Goal: Transaction & Acquisition: Book appointment/travel/reservation

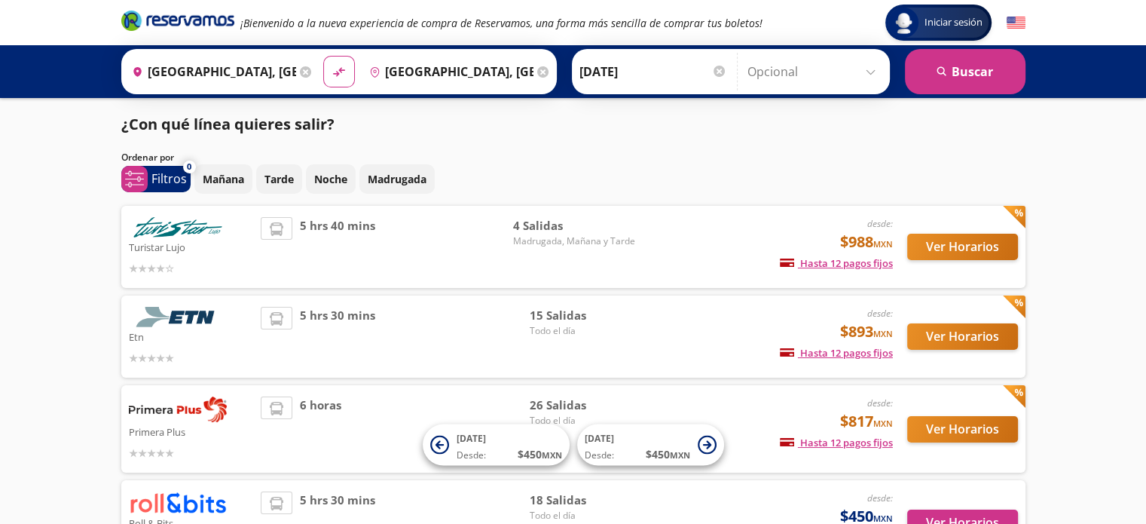
scroll to position [124, 0]
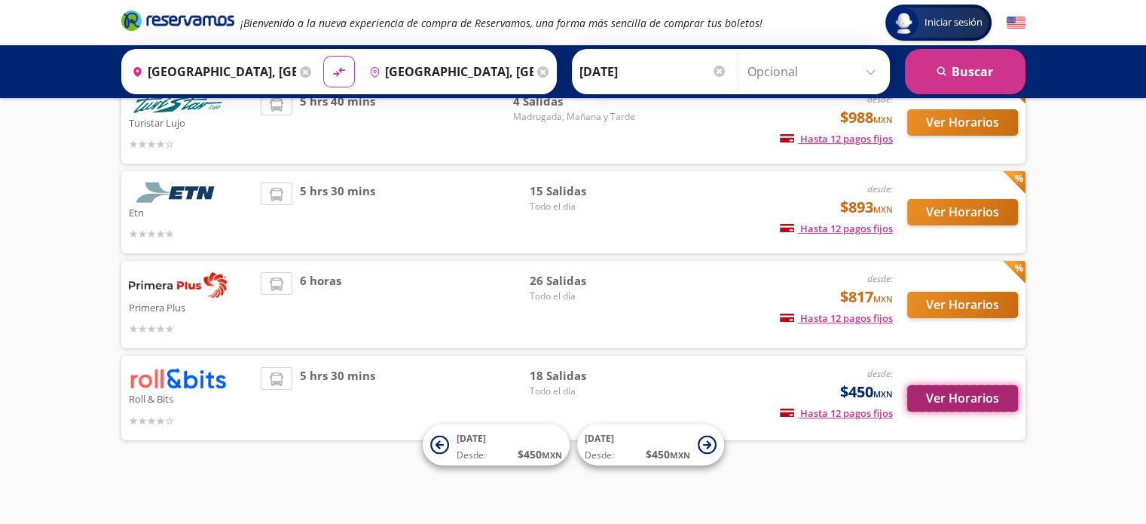
click at [965, 393] on button "Ver Horarios" at bounding box center [962, 398] width 111 height 26
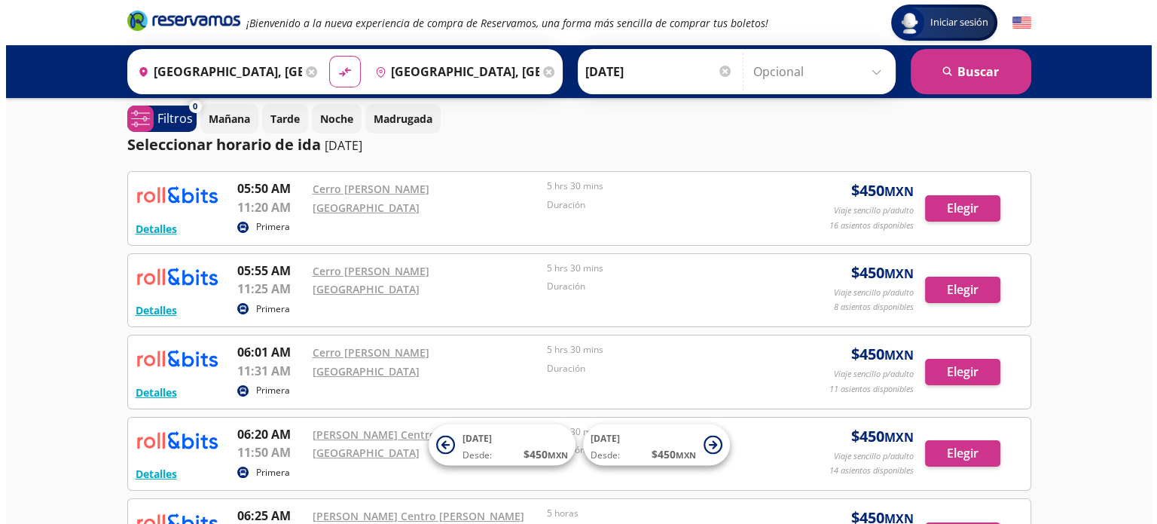
scroll to position [11, 0]
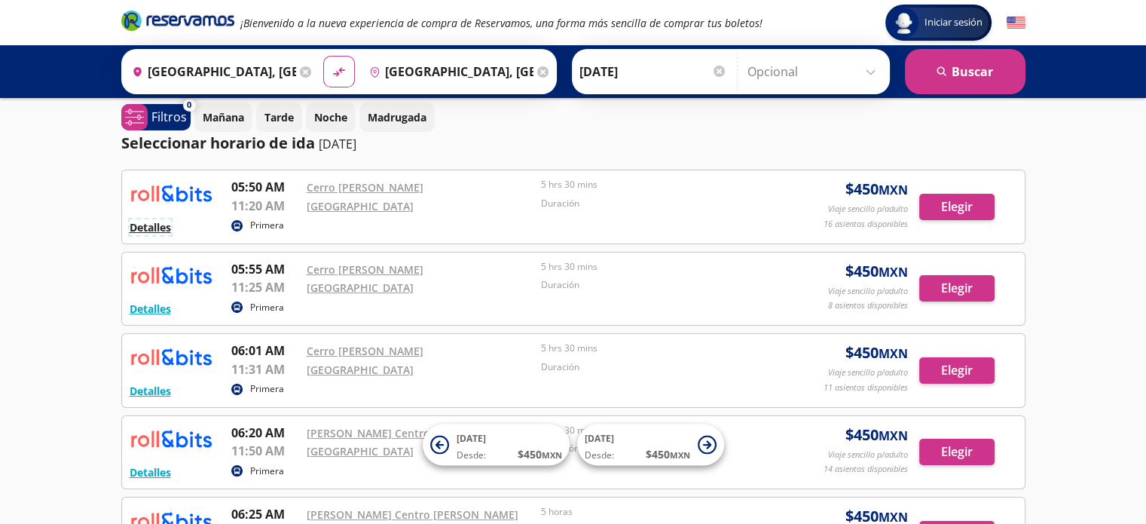
click at [167, 225] on button "Detalles" at bounding box center [150, 227] width 41 height 16
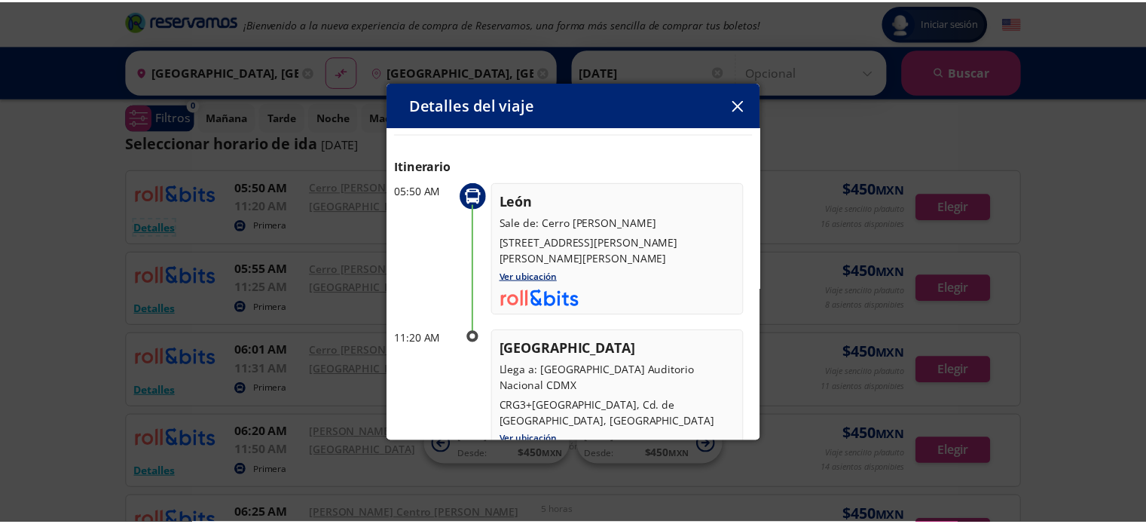
scroll to position [0, 0]
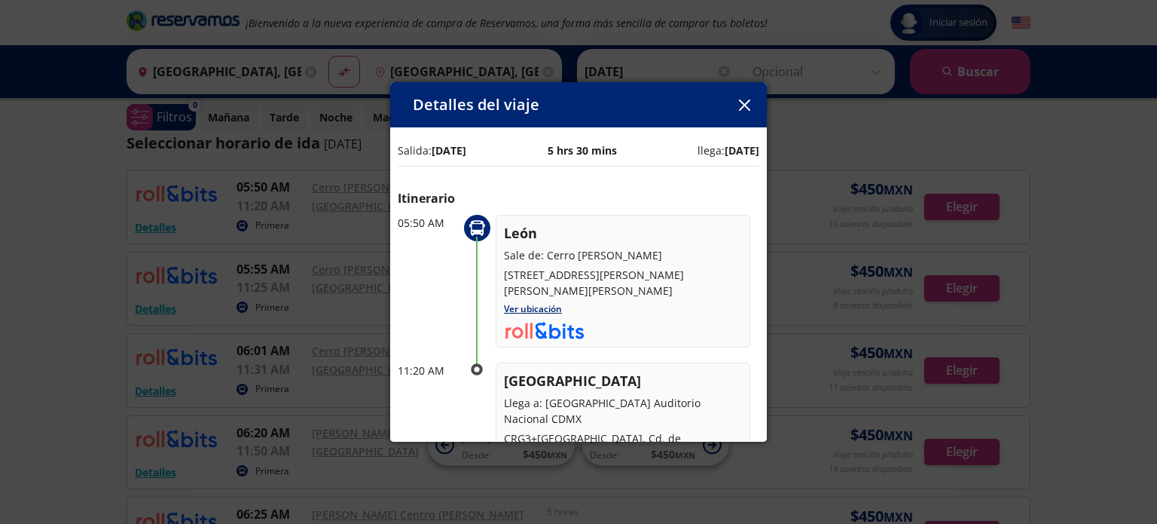
click at [741, 101] on icon "button" at bounding box center [743, 104] width 11 height 11
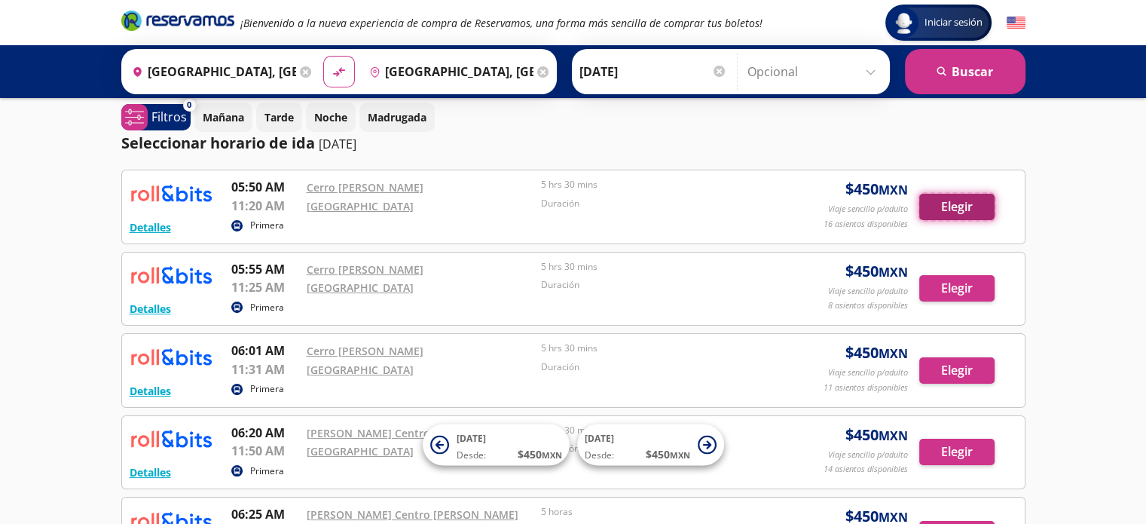
click at [959, 201] on button "Elegir" at bounding box center [956, 207] width 75 height 26
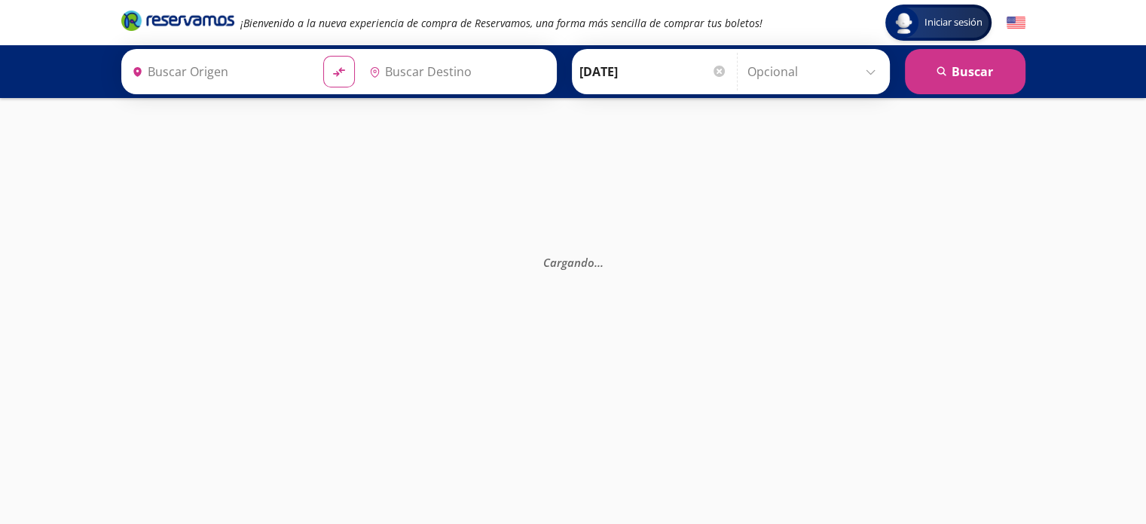
type input "[GEOGRAPHIC_DATA], [GEOGRAPHIC_DATA]"
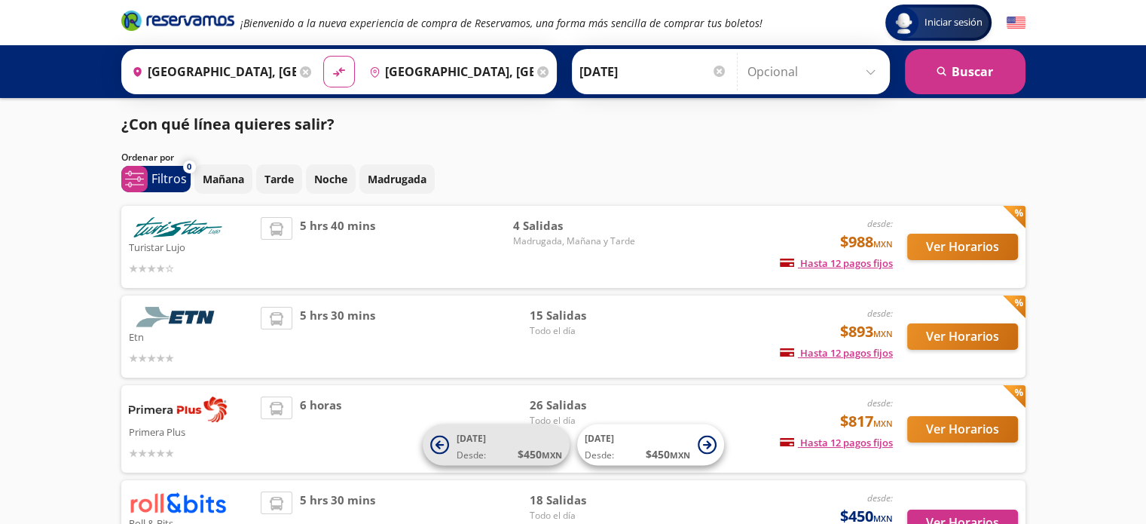
click at [448, 448] on icon at bounding box center [439, 444] width 19 height 19
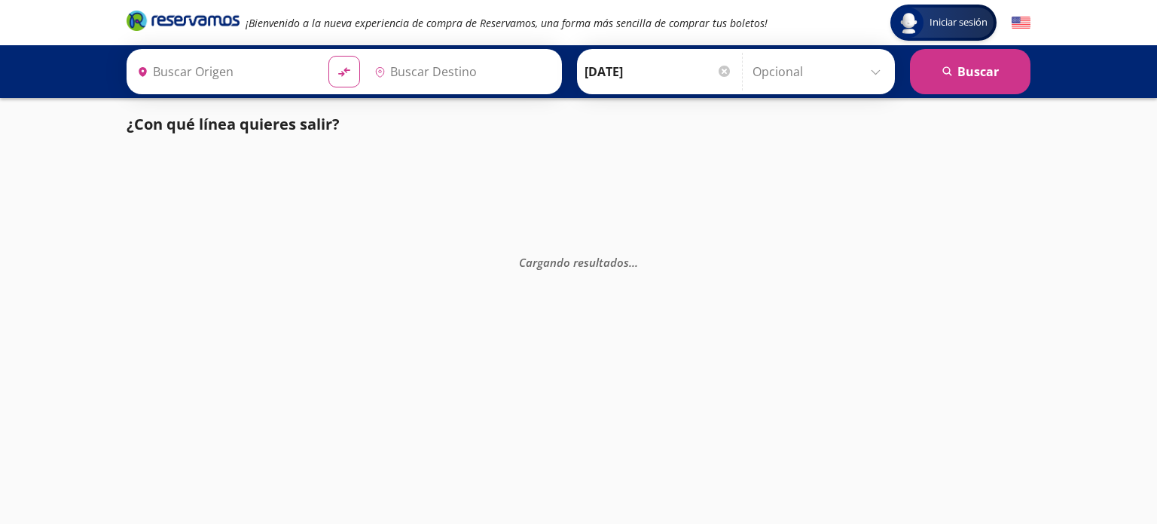
type input "[GEOGRAPHIC_DATA], [GEOGRAPHIC_DATA]"
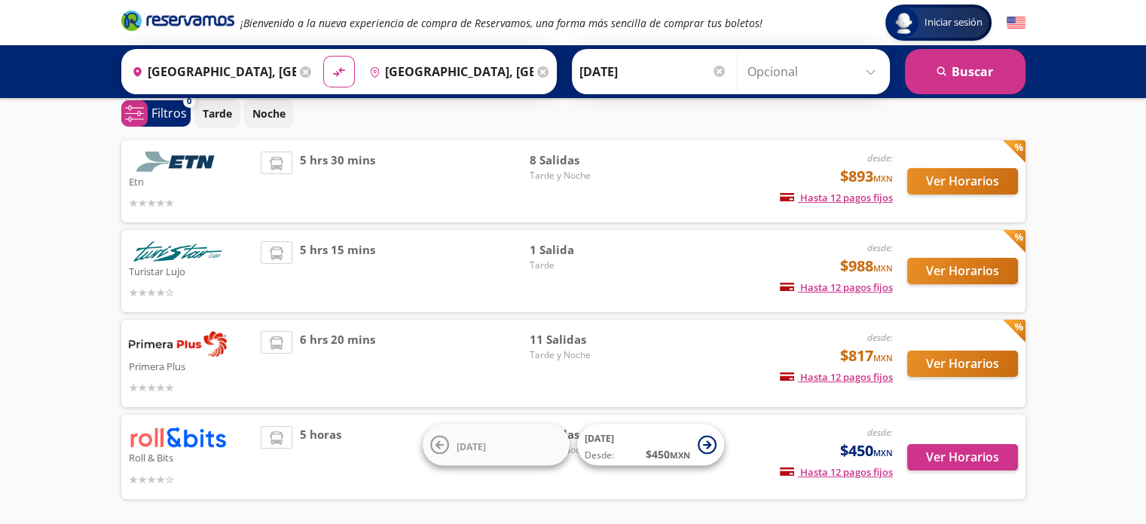
scroll to position [124, 0]
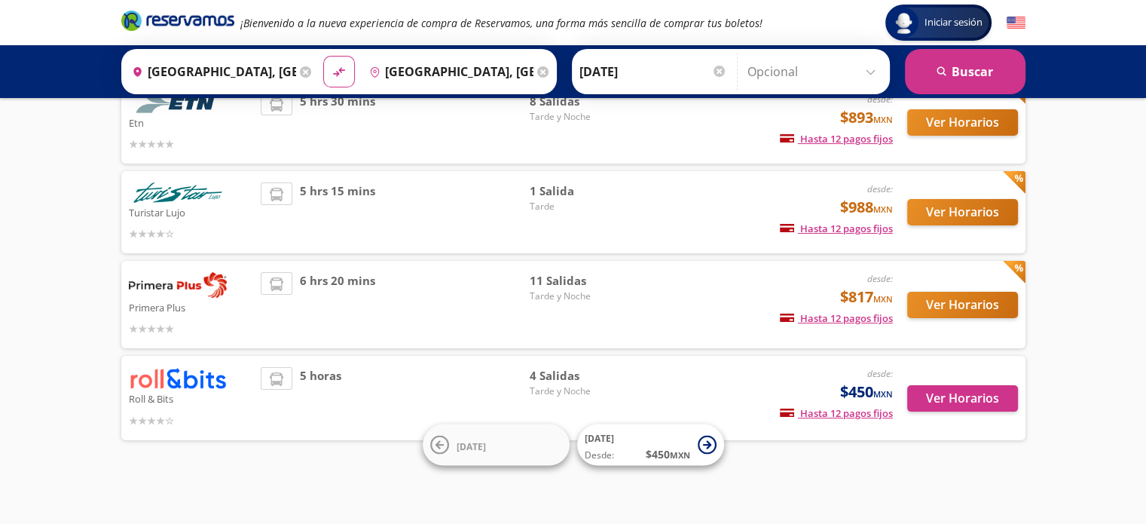
click at [715, 380] on div "desde: $450 MXN Hasta 12 pagos fijos Pagos fijos en compras mayores a $30 MXN, …" at bounding box center [767, 397] width 249 height 61
click at [970, 400] on button "Ver Horarios" at bounding box center [962, 398] width 111 height 26
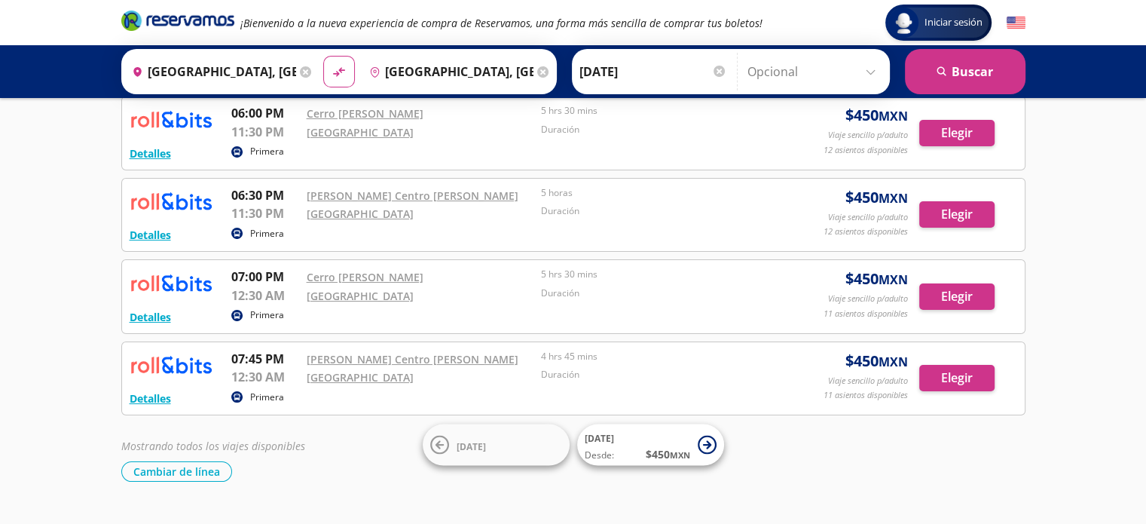
scroll to position [83, 0]
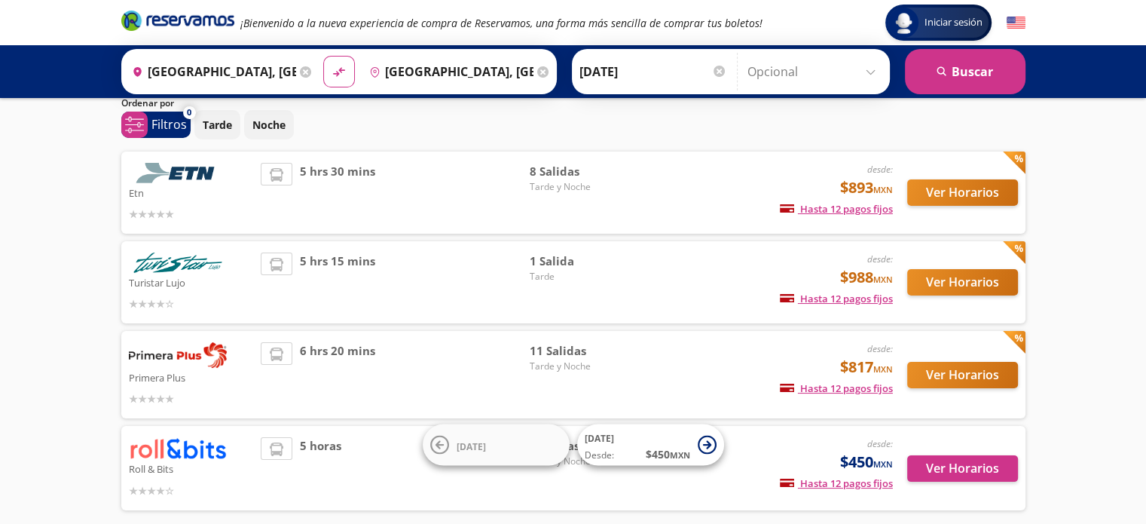
scroll to position [55, 0]
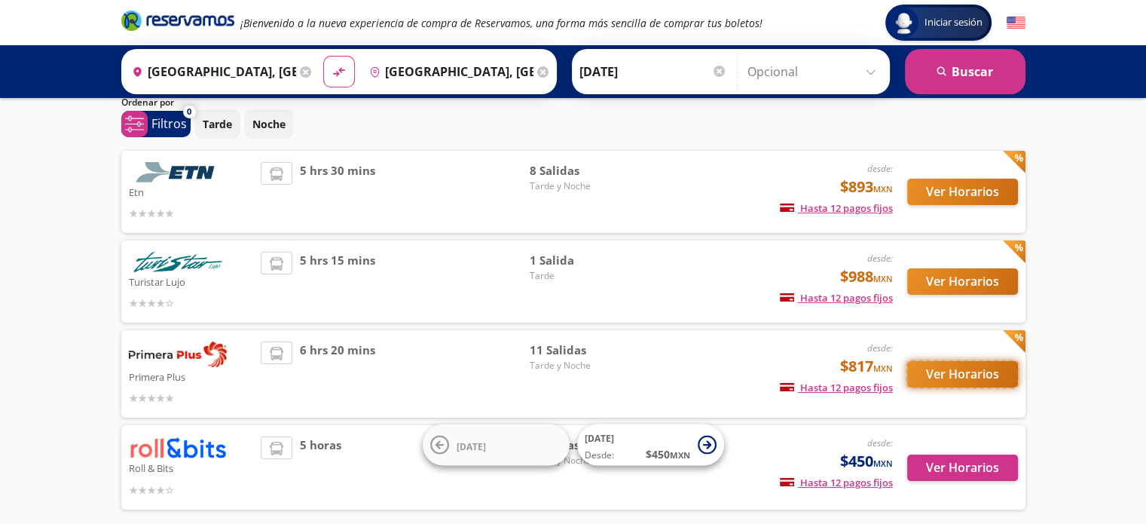
click at [979, 376] on button "Ver Horarios" at bounding box center [962, 374] width 111 height 26
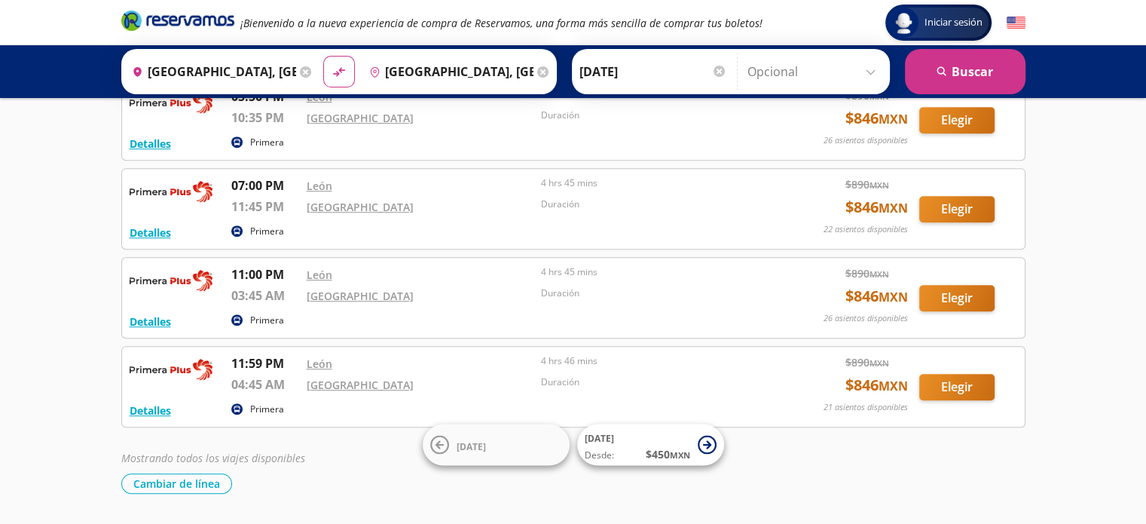
scroll to position [764, 0]
